Goal: Find specific page/section: Find specific page/section

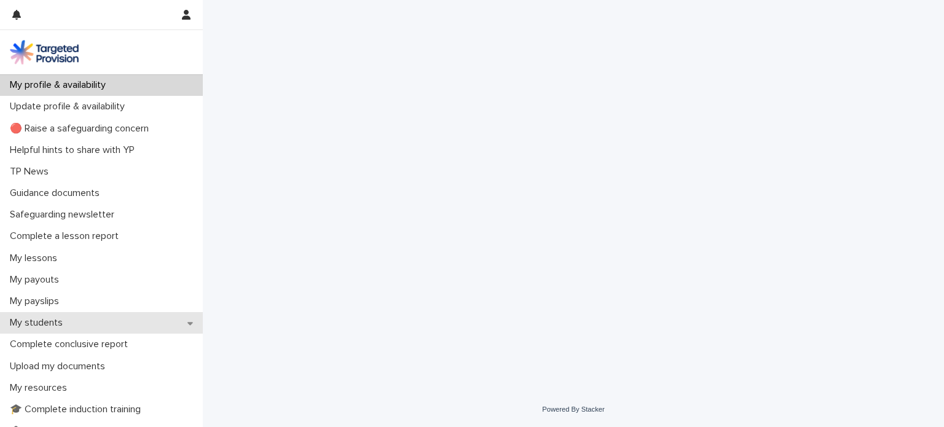
click at [49, 324] on p "My students" at bounding box center [39, 323] width 68 height 12
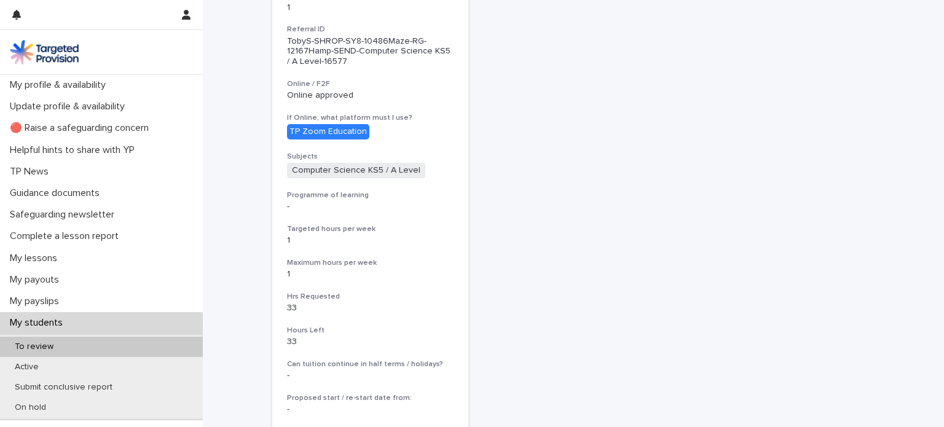
scroll to position [284, 0]
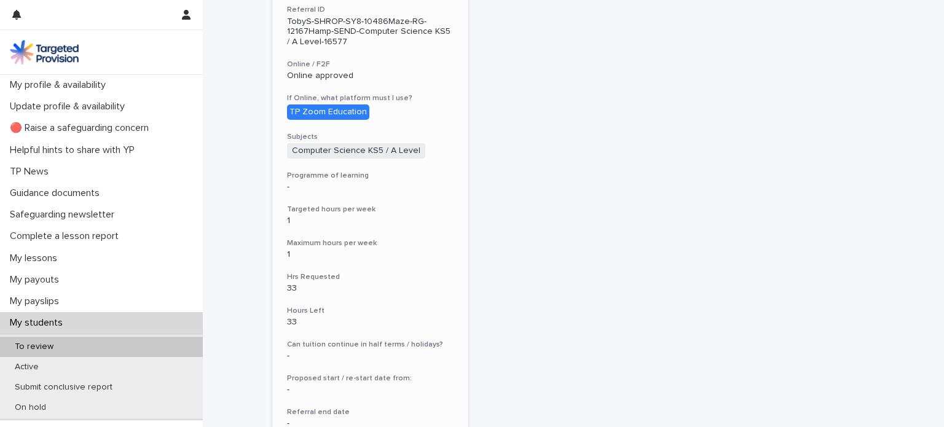
click at [320, 112] on div "TP Zoom Education" at bounding box center [328, 111] width 82 height 15
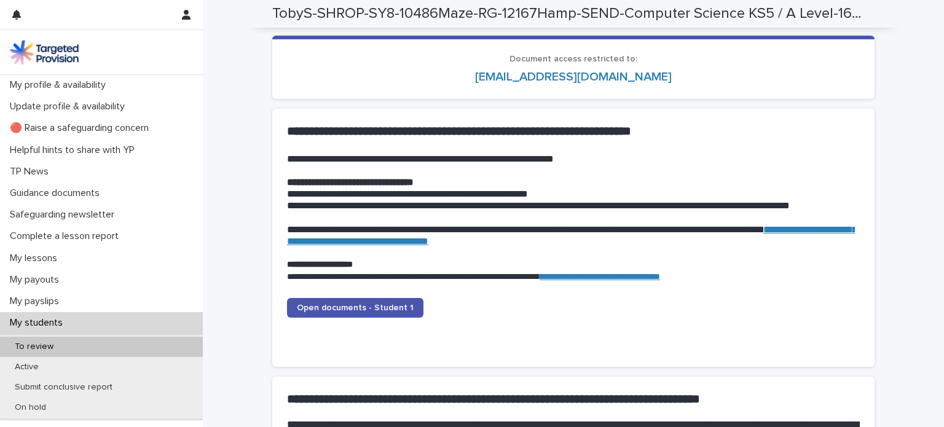
scroll to position [1143, 0]
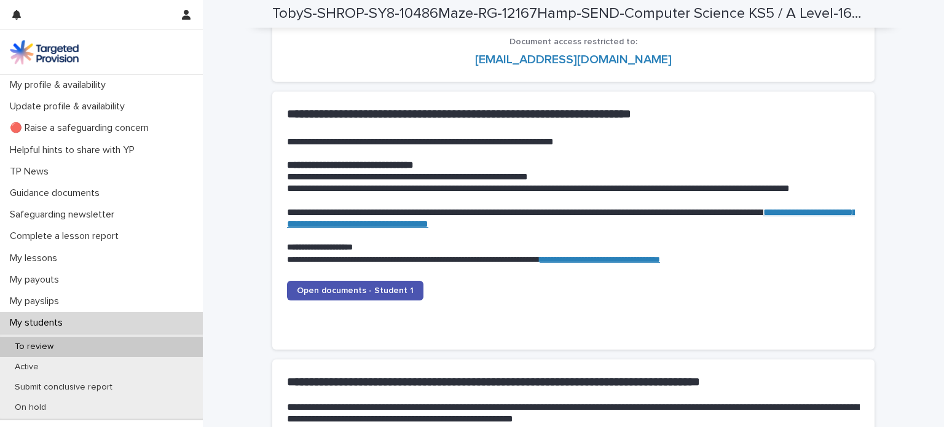
click at [497, 224] on link "**********" at bounding box center [572, 218] width 570 height 21
click at [393, 289] on span "Open documents - Student 1" at bounding box center [355, 290] width 117 height 9
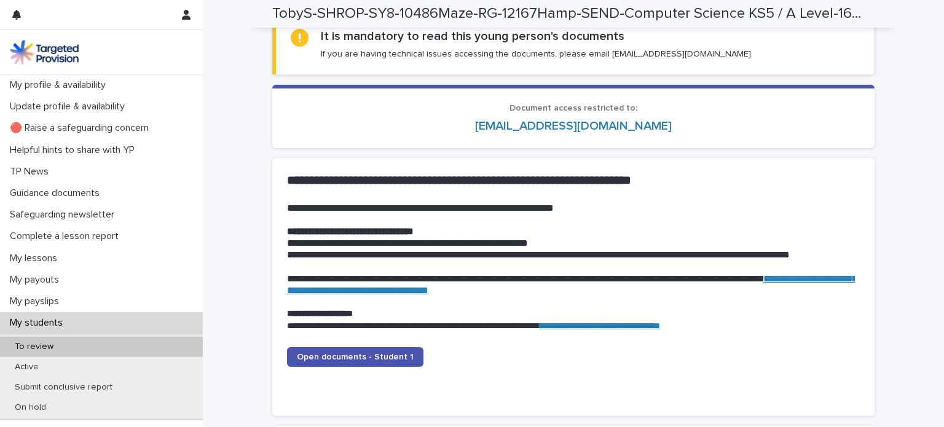
scroll to position [1094, 0]
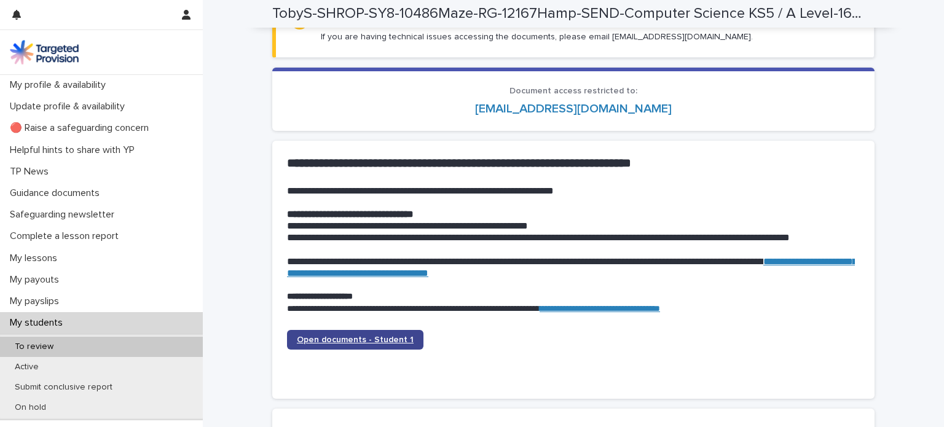
click at [355, 340] on span "Open documents - Student 1" at bounding box center [355, 340] width 117 height 9
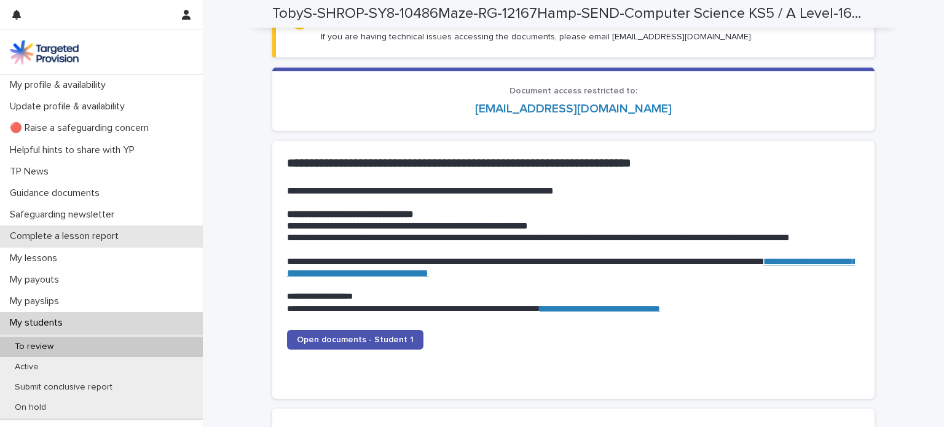
click at [69, 239] on p "Complete a lesson report" at bounding box center [67, 236] width 124 height 12
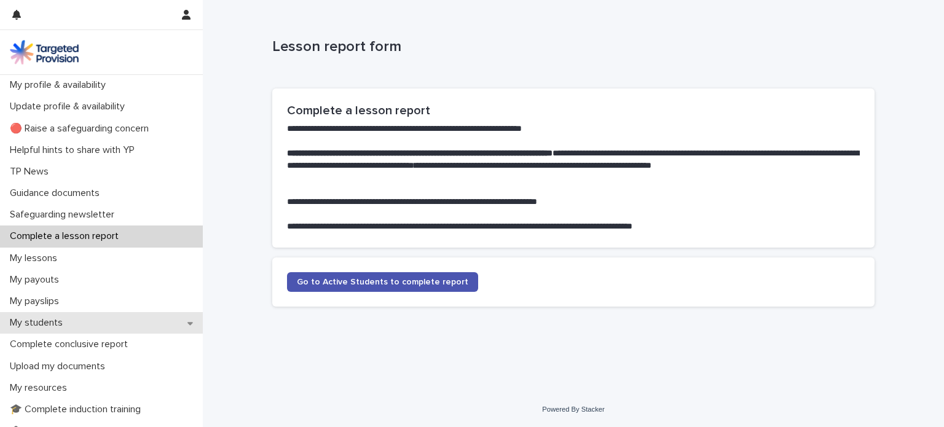
click at [100, 318] on div "My students" at bounding box center [101, 323] width 203 height 22
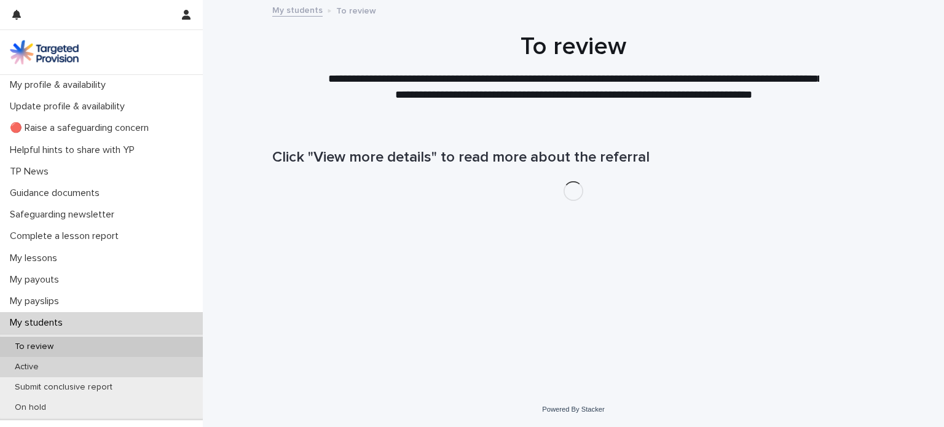
click at [73, 368] on div "Active" at bounding box center [101, 367] width 203 height 20
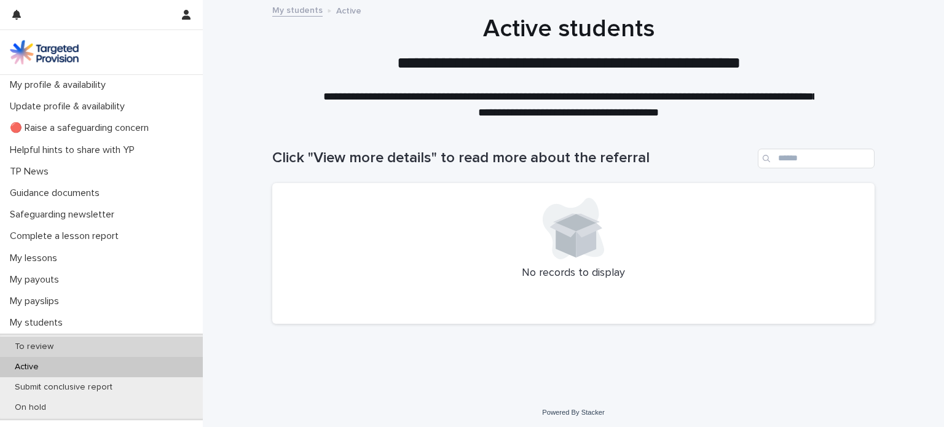
click at [61, 344] on div "To review" at bounding box center [101, 347] width 203 height 20
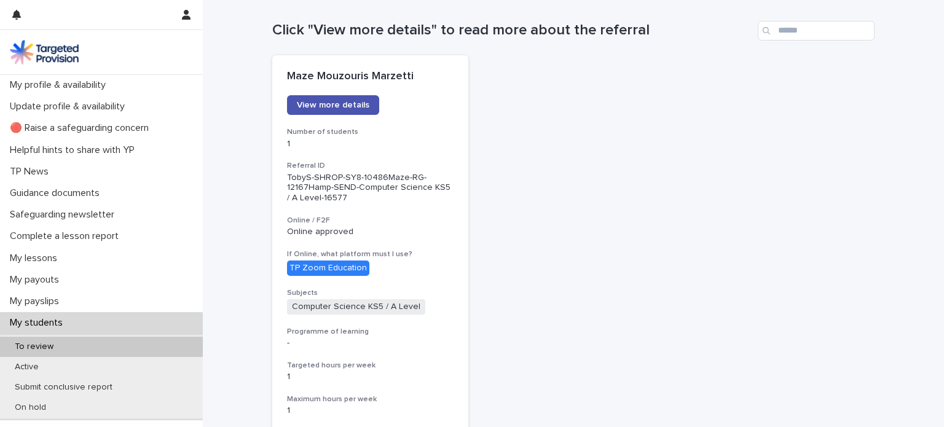
scroll to position [132, 0]
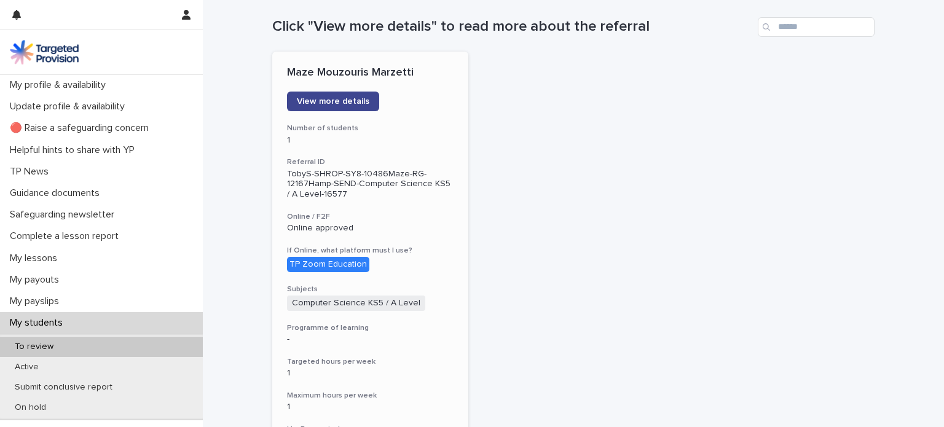
click at [350, 95] on link "View more details" at bounding box center [333, 102] width 92 height 20
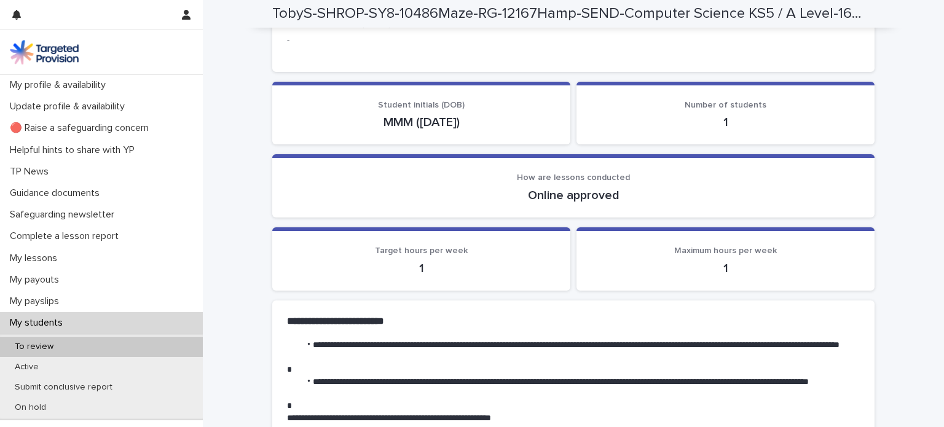
scroll to position [86, 0]
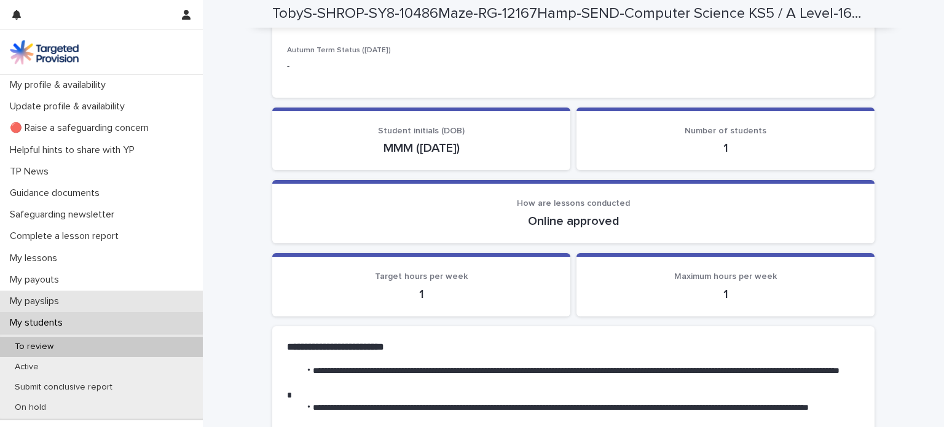
click at [47, 296] on p "My payslips" at bounding box center [37, 302] width 64 height 12
